Goal: Task Accomplishment & Management: Manage account settings

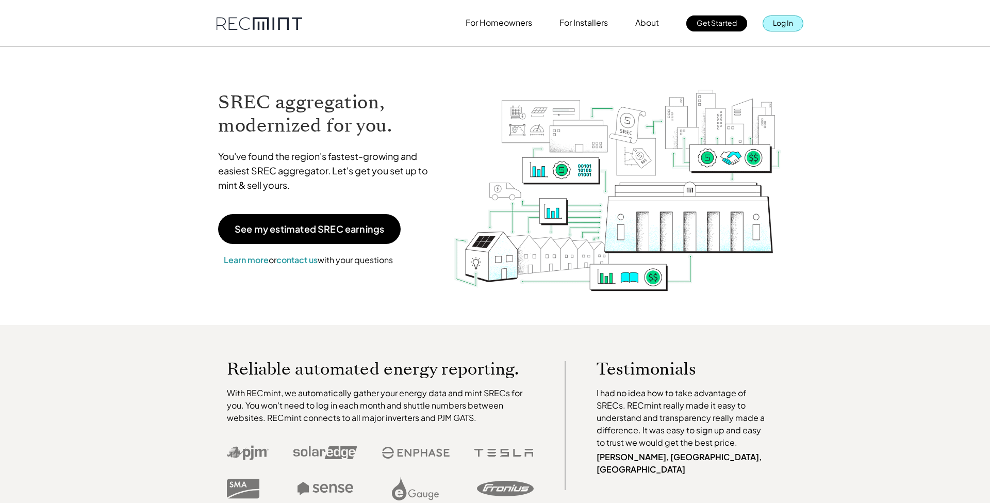
click at [778, 27] on p "Log In" at bounding box center [783, 22] width 20 height 14
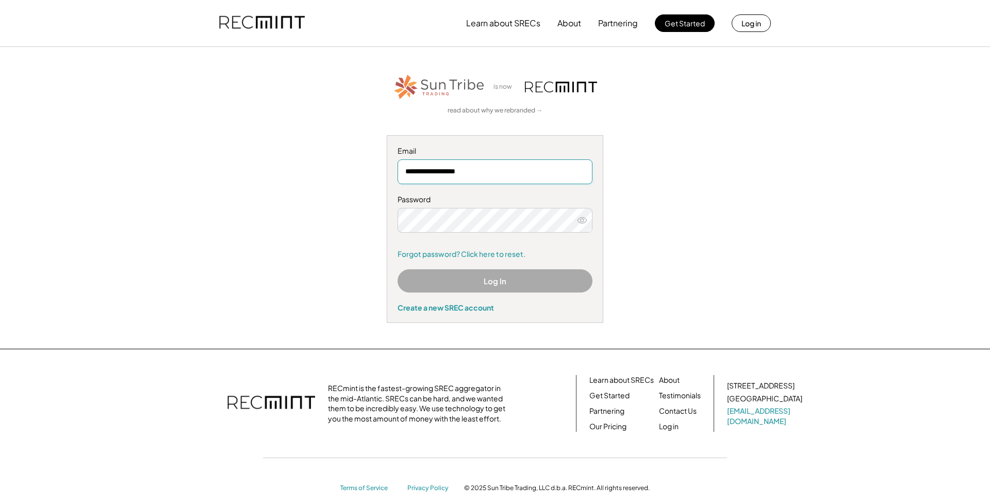
click at [517, 275] on button "Log In" at bounding box center [495, 280] width 195 height 23
click at [492, 280] on button "Log In" at bounding box center [495, 280] width 195 height 23
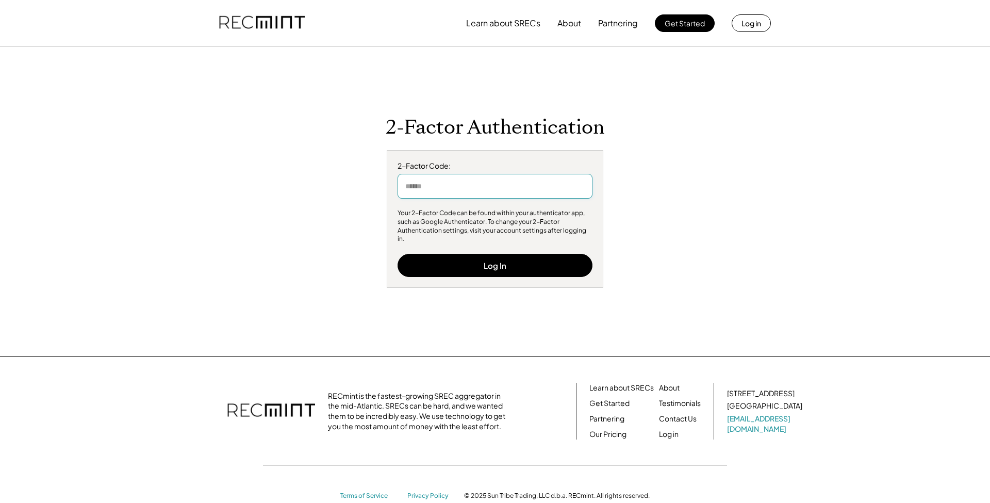
click at [471, 180] on input "input" at bounding box center [495, 186] width 195 height 25
type input "******"
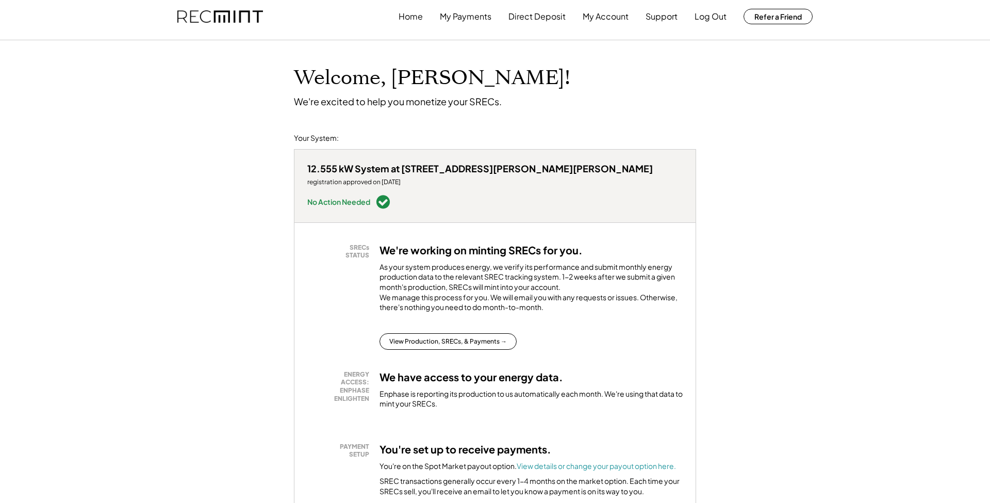
scroll to position [8, 0]
click at [481, 332] on button "View Production, SRECs, & Payments →" at bounding box center [448, 340] width 137 height 17
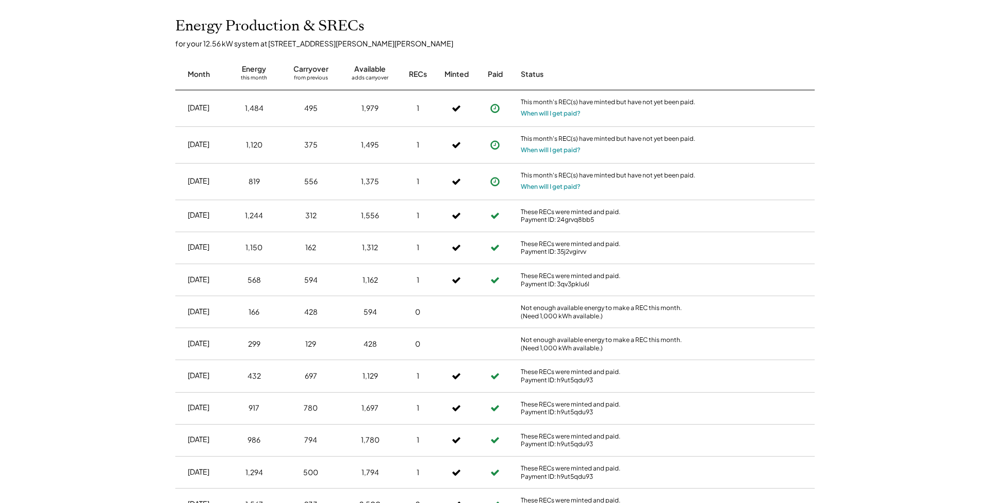
scroll to position [337, 0]
